Goal: Navigation & Orientation: Find specific page/section

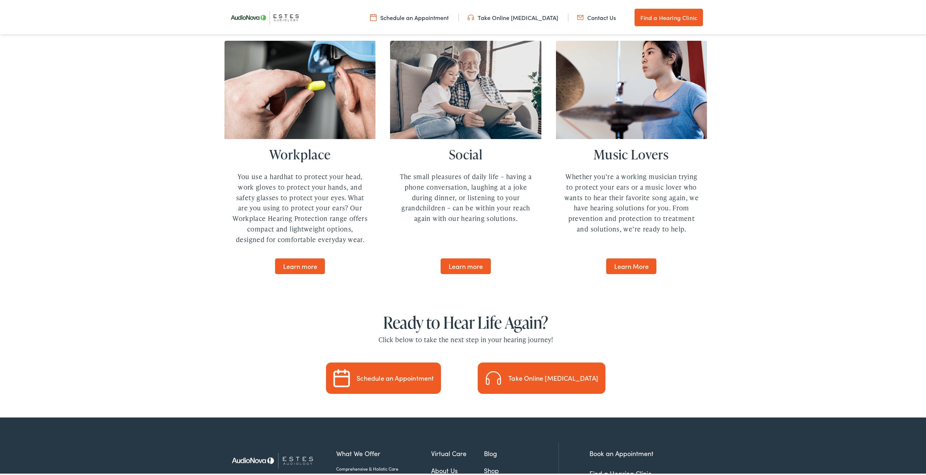
scroll to position [1974, 0]
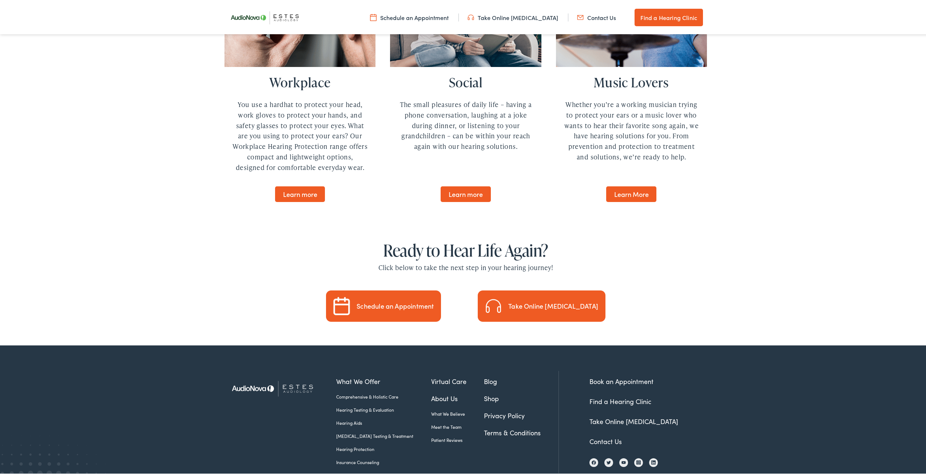
click at [431, 392] on link "About Us" at bounding box center [457, 397] width 53 height 10
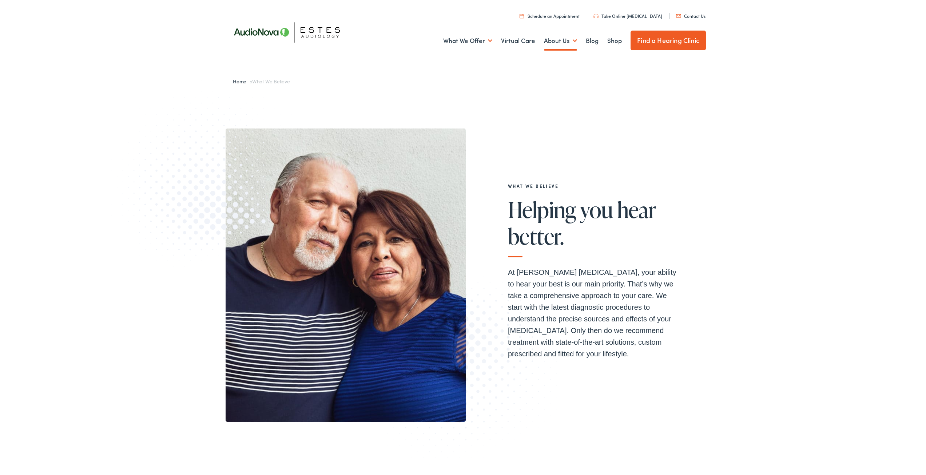
click at [614, 314] on p "At [PERSON_NAME] [MEDICAL_DATA], your ability to hear your best is our main pri…" at bounding box center [595, 311] width 175 height 93
click at [685, 13] on link "Contact Us" at bounding box center [690, 14] width 29 height 6
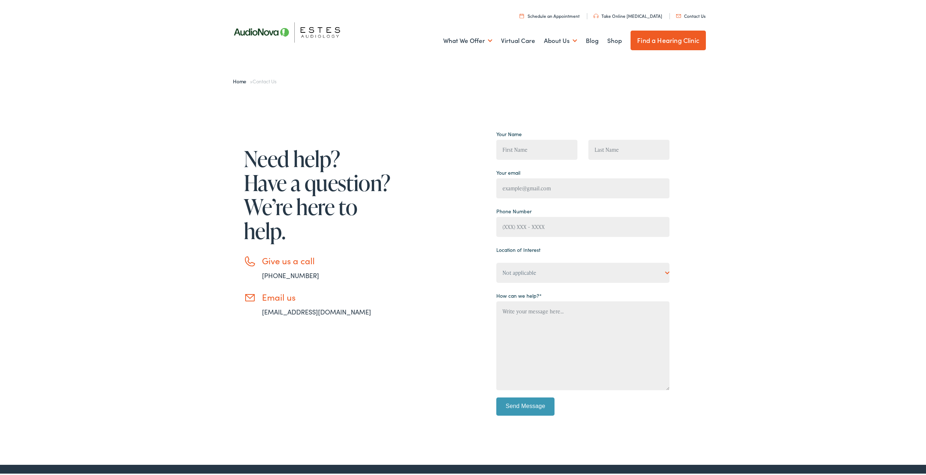
click at [559, 14] on link "Schedule an Appointment" at bounding box center [549, 14] width 60 height 6
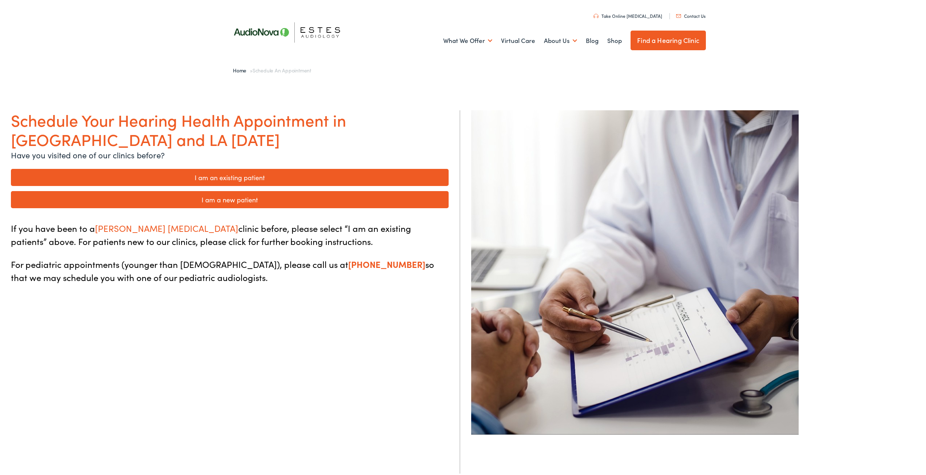
click at [646, 38] on link "Find a Hearing Clinic" at bounding box center [667, 39] width 75 height 20
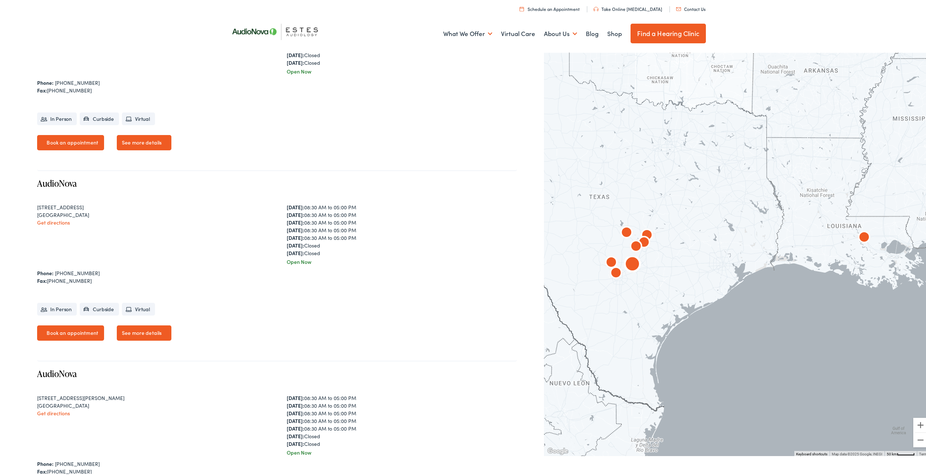
scroll to position [1230, 0]
